Goal: Task Accomplishment & Management: Use online tool/utility

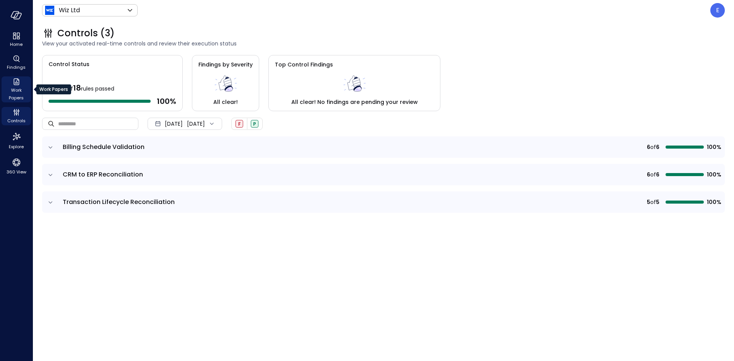
click at [22, 87] on span "Work Papers" at bounding box center [16, 93] width 23 height 15
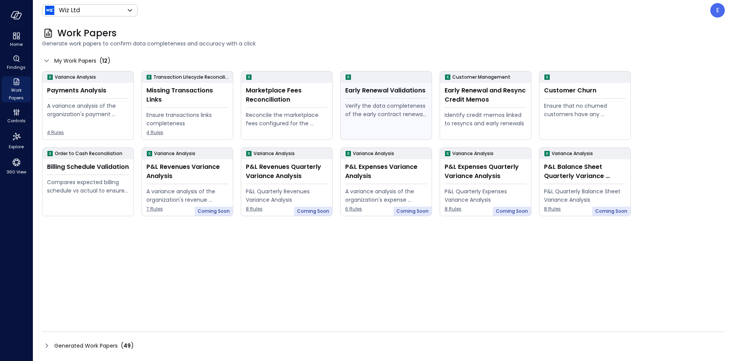
click at [368, 112] on div "Verify the data completeness of the early contract renewal process" at bounding box center [386, 110] width 82 height 17
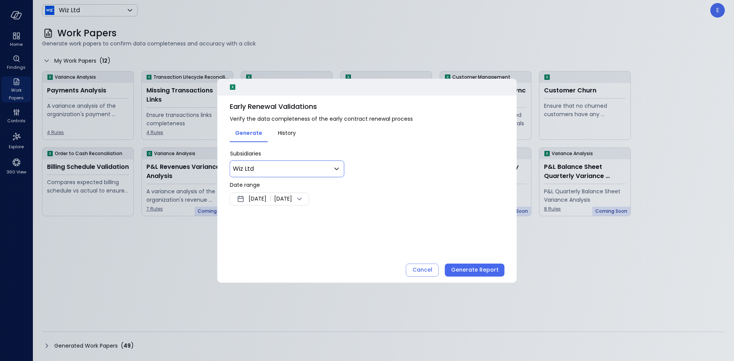
click at [298, 173] on body "Home Findings Work Papers Controls Explore 360 View Wiz Ltd ****** ​ E Work Pap…" at bounding box center [367, 180] width 734 height 361
click at [262, 222] on span "Wiz US" at bounding box center [292, 219] width 83 height 9
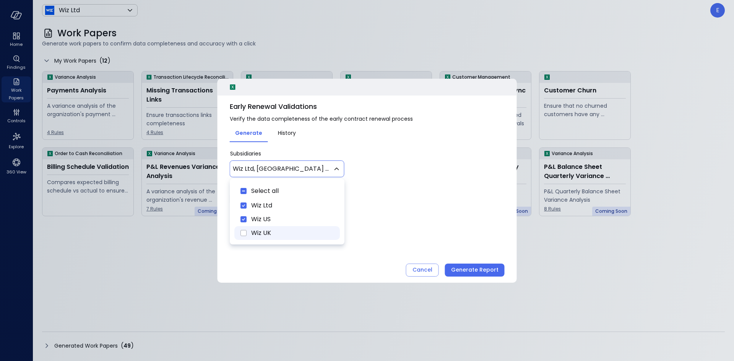
click at [254, 234] on span "Wiz UK" at bounding box center [292, 233] width 83 height 9
type input "********"
click at [374, 224] on div at bounding box center [367, 180] width 734 height 361
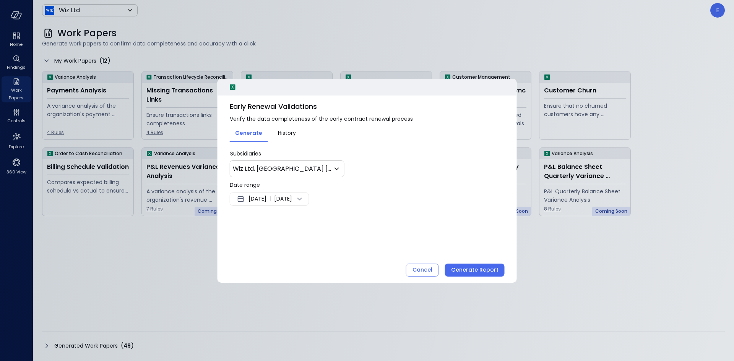
click at [266, 203] on span "Sep 18, 2025" at bounding box center [257, 199] width 18 height 9
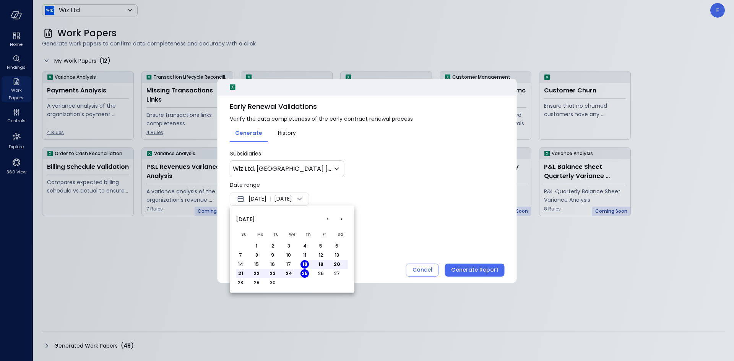
click at [329, 219] on button "<" at bounding box center [328, 220] width 14 height 14
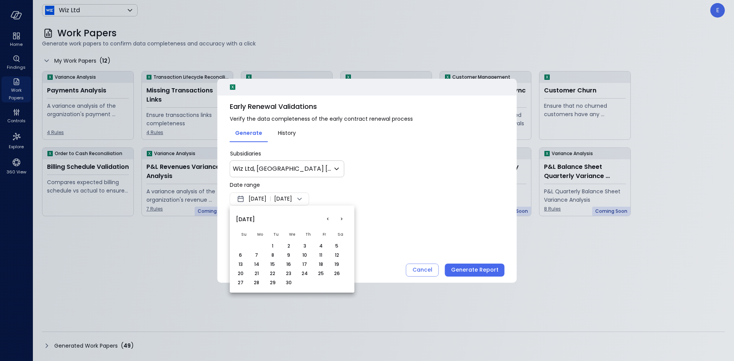
click at [329, 219] on button "<" at bounding box center [328, 220] width 14 height 14
click at [329, 222] on button "<" at bounding box center [328, 220] width 14 height 14
click at [291, 246] on button "1" at bounding box center [288, 246] width 8 height 8
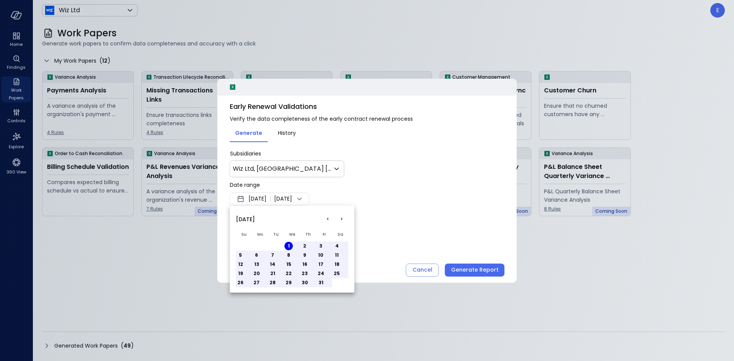
click at [465, 270] on div at bounding box center [367, 180] width 734 height 361
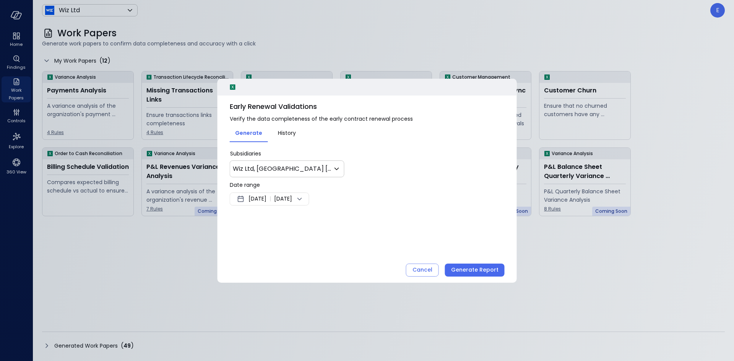
click at [465, 270] on div "Generate Report" at bounding box center [474, 270] width 47 height 10
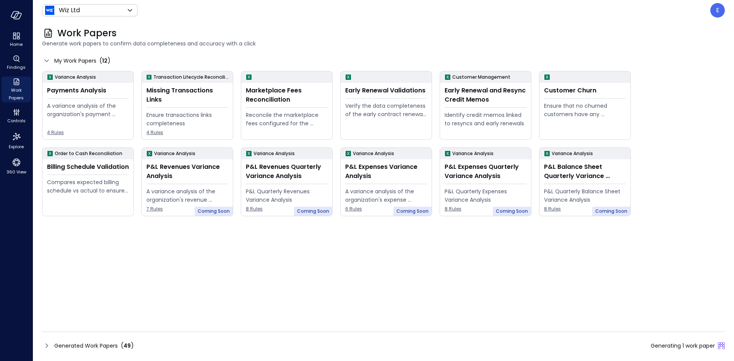
click at [556, 340] on div "Generated Work Papers ( 49 ) Generating 1 work paper" at bounding box center [383, 346] width 683 height 12
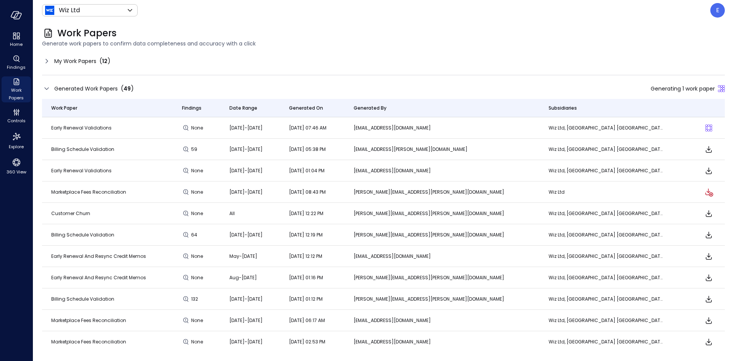
click at [353, 91] on div "Generated Work Papers ( 49 ) Generating 1 work paper" at bounding box center [383, 88] width 683 height 11
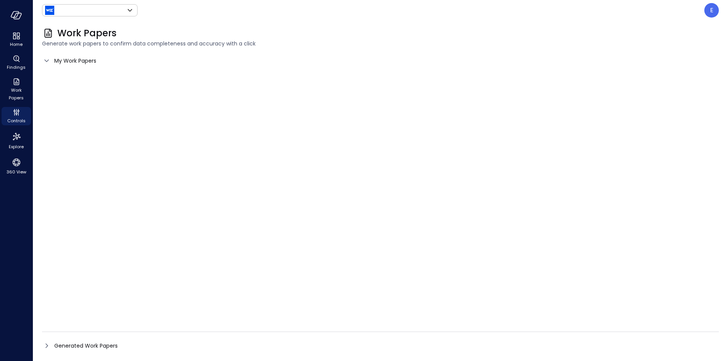
type input "******"
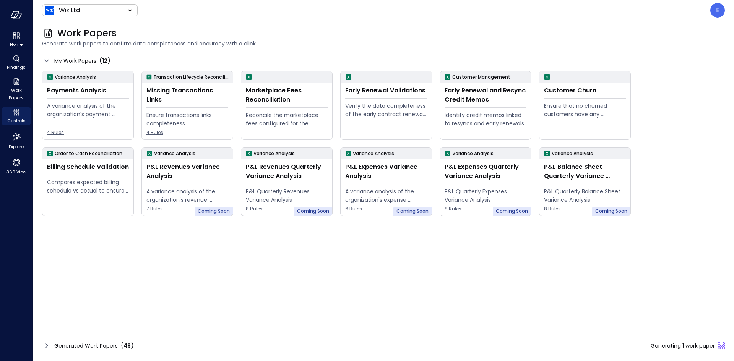
click at [591, 348] on div "Generated Work Papers ( 49 ) Generating 1 work paper" at bounding box center [383, 346] width 683 height 12
click at [576, 348] on div "Generated Work Papers ( 49 ) Generating 1 work paper" at bounding box center [383, 346] width 683 height 12
click at [565, 347] on div "Generated Work Papers ( 49 ) Generating 1 work paper" at bounding box center [383, 346] width 683 height 12
